Goal: Information Seeking & Learning: Check status

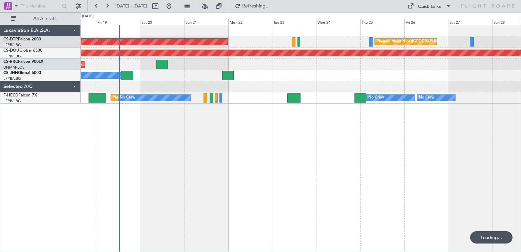
click at [237, 119] on div "AOG Maint Sofia [GEOGRAPHIC_DATA] ([GEOGRAPHIC_DATA]) Planned Maint Sofia Plann…" at bounding box center [301, 138] width 440 height 227
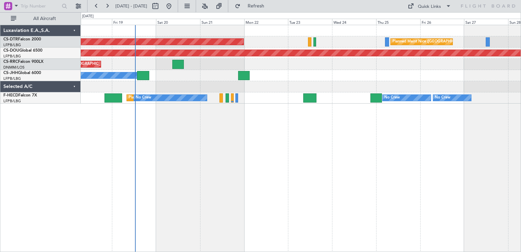
click at [400, 104] on div "AOG Maint Sofia [GEOGRAPHIC_DATA] ([GEOGRAPHIC_DATA]) Planned Maint Sofia Plann…" at bounding box center [301, 138] width 440 height 227
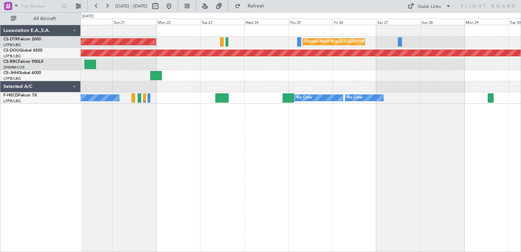
click at [142, 124] on div "AOG Maint Sofia [GEOGRAPHIC_DATA] ([GEOGRAPHIC_DATA]) Planned Maint [GEOGRAPHIC…" at bounding box center [301, 138] width 440 height 227
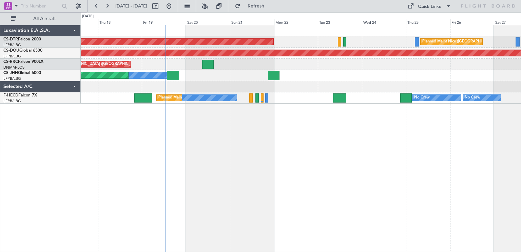
click at [433, 87] on div "AOG Maint Sofia [GEOGRAPHIC_DATA] ([GEOGRAPHIC_DATA]) Planned Maint Sofia Plann…" at bounding box center [301, 64] width 440 height 78
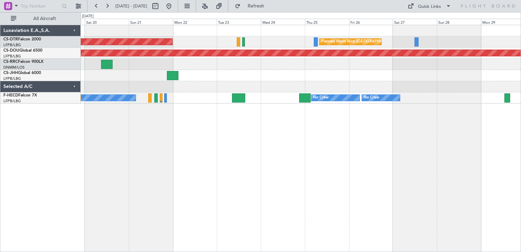
click at [146, 100] on div "AOG Maint Sofia [GEOGRAPHIC_DATA] ([GEOGRAPHIC_DATA]) Planned Maint [GEOGRAPHIC…" at bounding box center [301, 138] width 440 height 227
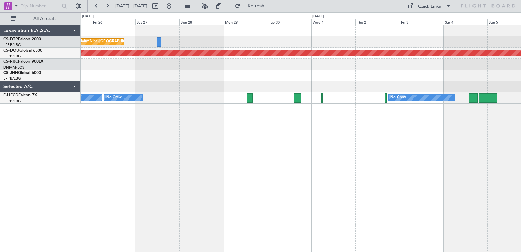
click at [252, 106] on div "Planned Maint Nice ([GEOGRAPHIC_DATA]) Planned Maint [GEOGRAPHIC_DATA] ([GEOGRA…" at bounding box center [301, 138] width 440 height 227
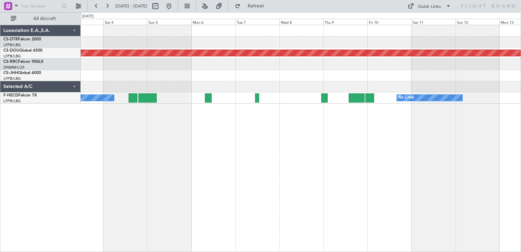
click at [107, 103] on div "Planned Maint London ([GEOGRAPHIC_DATA]) No Crew No Crew" at bounding box center [301, 138] width 440 height 227
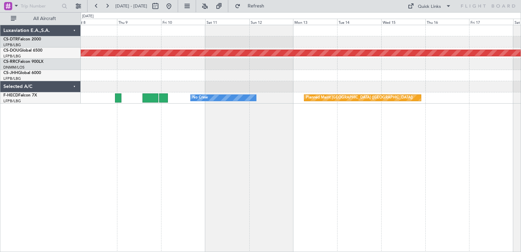
click at [18, 99] on div "Planned Maint London ([GEOGRAPHIC_DATA]) No Crew Planned Maint [GEOGRAPHIC_DATA…" at bounding box center [260, 131] width 521 height 239
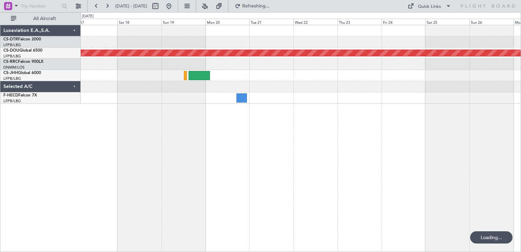
click at [173, 109] on div "Planned Maint London ([GEOGRAPHIC_DATA]) Planned Maint [GEOGRAPHIC_DATA] ([GEOG…" at bounding box center [301, 138] width 440 height 227
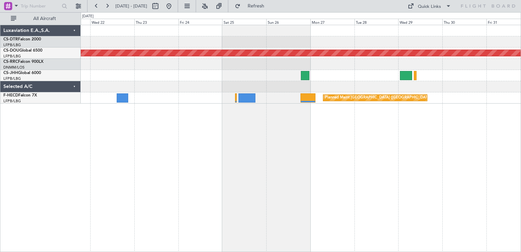
click at [326, 172] on div "Planned Maint London ([GEOGRAPHIC_DATA]) Planned Maint [GEOGRAPHIC_DATA] ([GEOG…" at bounding box center [301, 138] width 440 height 227
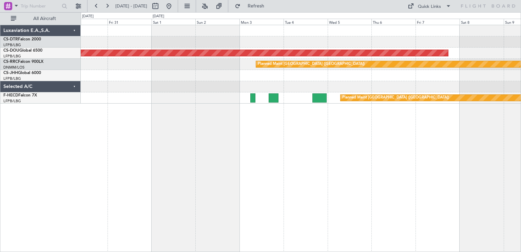
click at [123, 119] on div "Planned Maint London ([GEOGRAPHIC_DATA]) Planned Maint [GEOGRAPHIC_DATA] ([GEOG…" at bounding box center [301, 138] width 440 height 227
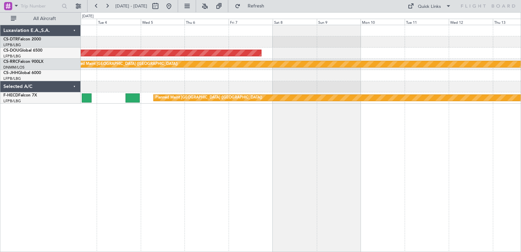
click at [303, 120] on div "Planned Maint London ([GEOGRAPHIC_DATA]) Planned Maint [GEOGRAPHIC_DATA] ([GEOG…" at bounding box center [301, 138] width 440 height 227
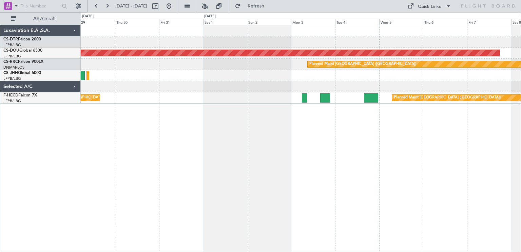
click at [520, 164] on div "Planned Maint London ([GEOGRAPHIC_DATA]) Planned Maint [GEOGRAPHIC_DATA] ([GEOG…" at bounding box center [260, 131] width 521 height 239
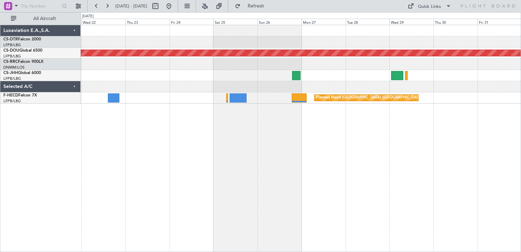
click at [383, 153] on div "Planned Maint London ([GEOGRAPHIC_DATA]) Planned Maint [GEOGRAPHIC_DATA] ([GEOG…" at bounding box center [301, 138] width 440 height 227
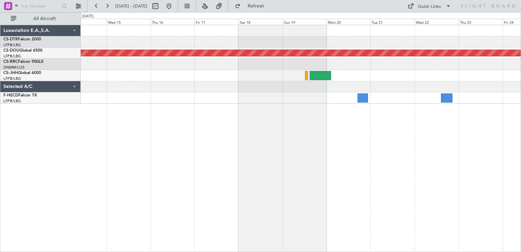
click at [480, 146] on div "Planned Maint London ([GEOGRAPHIC_DATA]) No Crew" at bounding box center [301, 138] width 440 height 227
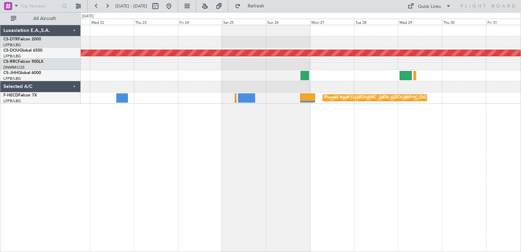
click at [79, 142] on div "Planned Maint London ([GEOGRAPHIC_DATA]) Planned Maint [GEOGRAPHIC_DATA] ([GEOG…" at bounding box center [260, 131] width 521 height 239
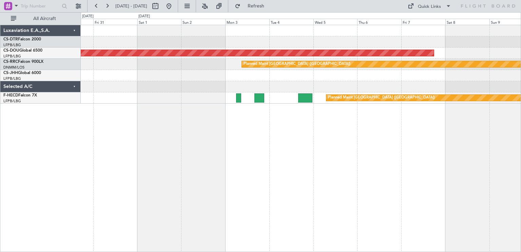
click at [66, 142] on div "Planned Maint London ([GEOGRAPHIC_DATA]) Planned Maint [GEOGRAPHIC_DATA] ([GEOG…" at bounding box center [260, 131] width 521 height 239
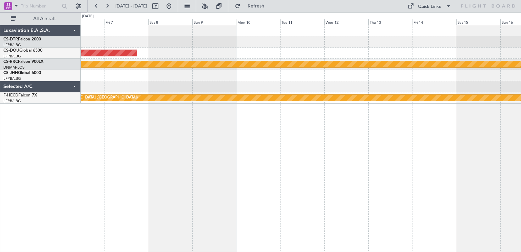
click at [275, 138] on div "Planned Maint London ([GEOGRAPHIC_DATA]) Planned Maint [GEOGRAPHIC_DATA] ([GEOG…" at bounding box center [301, 138] width 440 height 227
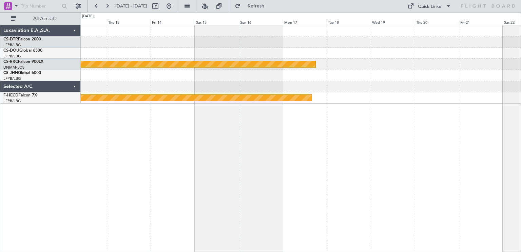
click at [259, 163] on div "Planned Maint [GEOGRAPHIC_DATA] ([GEOGRAPHIC_DATA]) Planned Maint [GEOGRAPHIC_D…" at bounding box center [260, 131] width 521 height 239
